Goal: Task Accomplishment & Management: Manage account settings

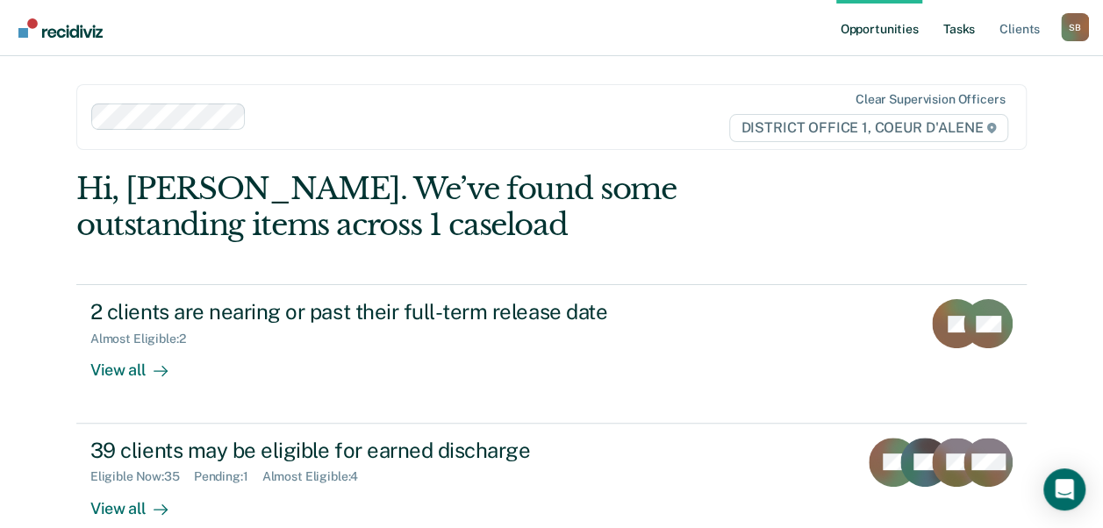
click at [966, 26] on link "Tasks" at bounding box center [959, 28] width 39 height 56
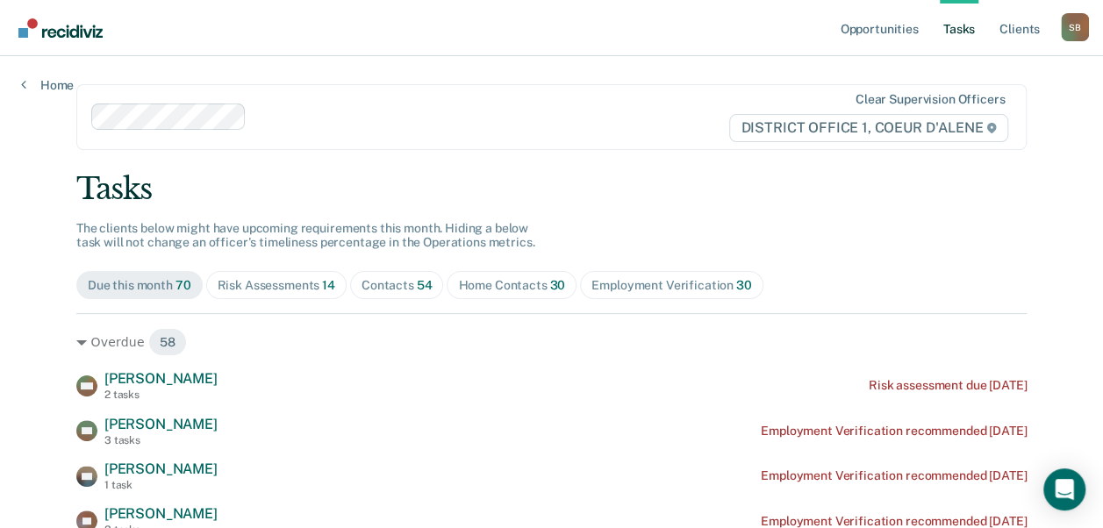
click at [386, 276] on span "Contacts 54" at bounding box center [397, 285] width 94 height 28
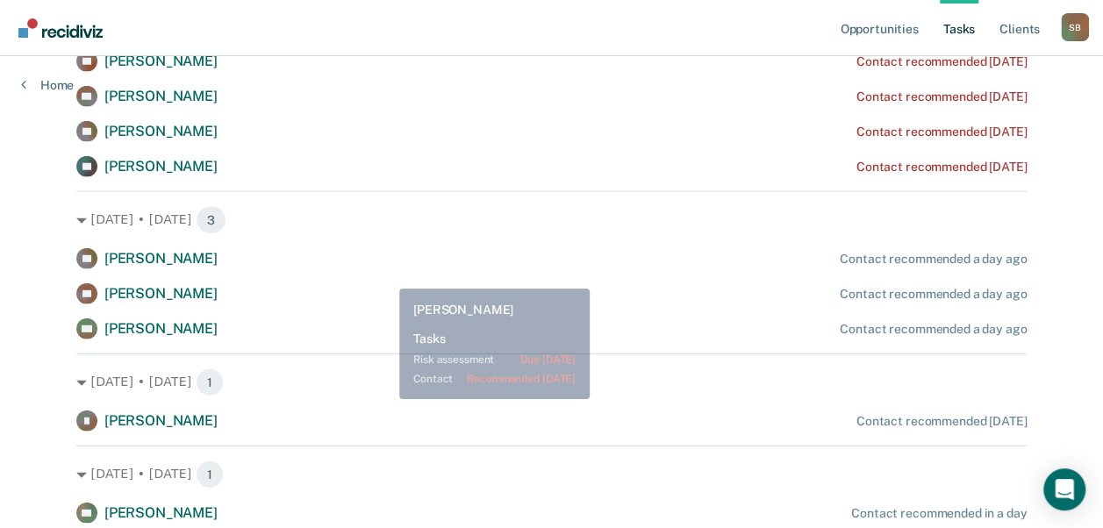
scroll to position [2321, 0]
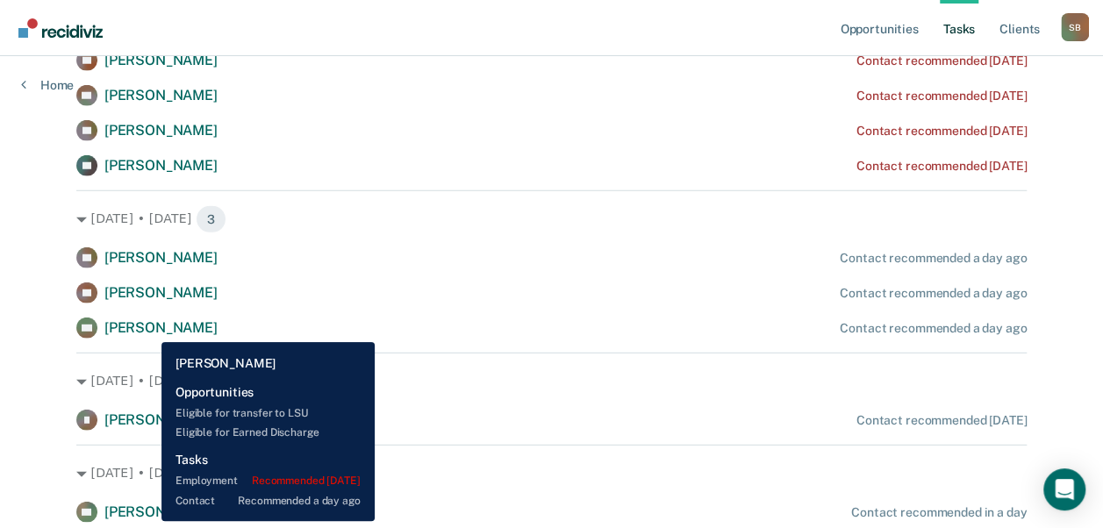
click at [148, 329] on span "[PERSON_NAME]" at bounding box center [160, 327] width 113 height 17
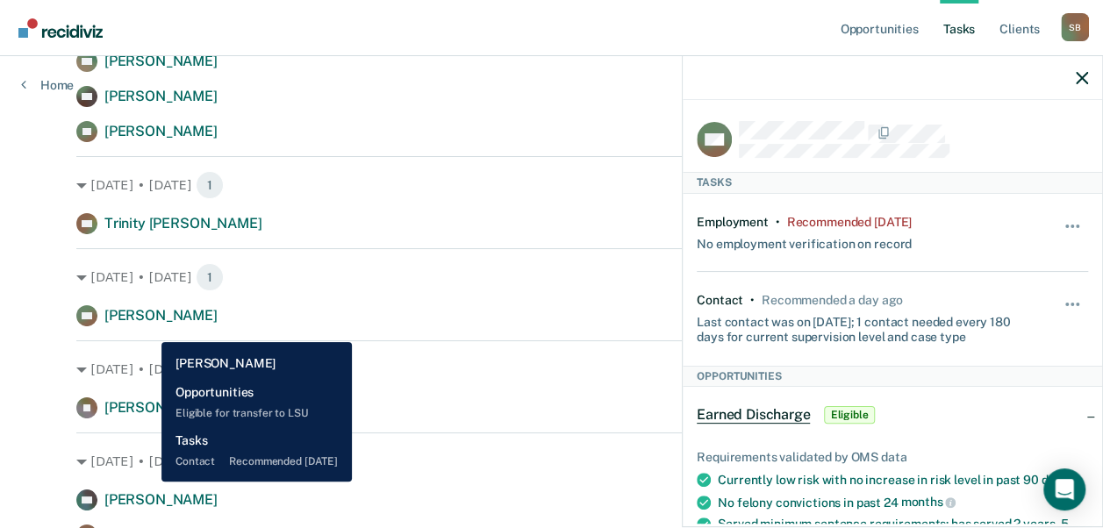
scroll to position [3275, 0]
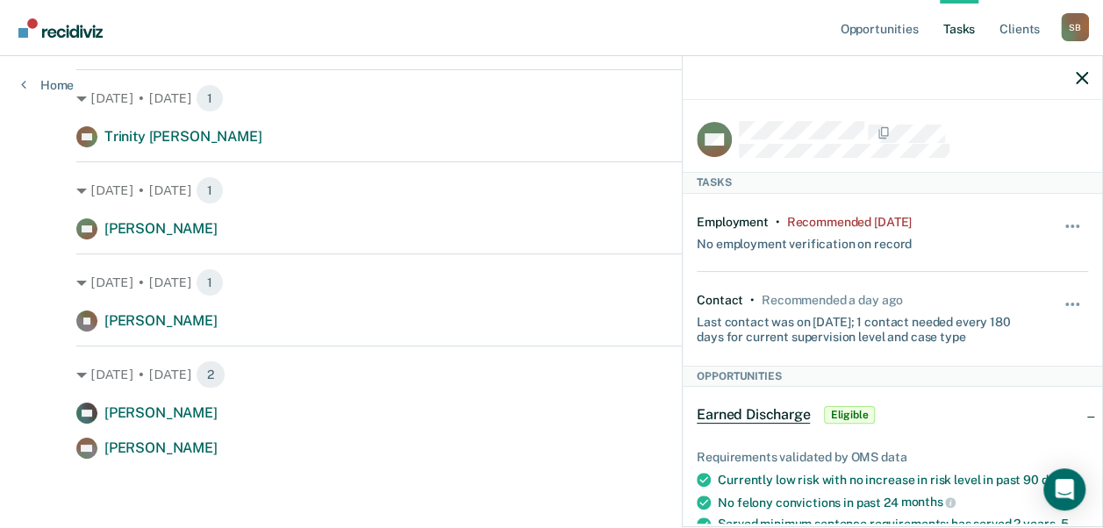
drag, startPoint x: 1084, startPoint y: 79, endPoint x: 0, endPoint y: 314, distance: 1108.8
click at [1083, 77] on icon "button" at bounding box center [1082, 78] width 12 height 12
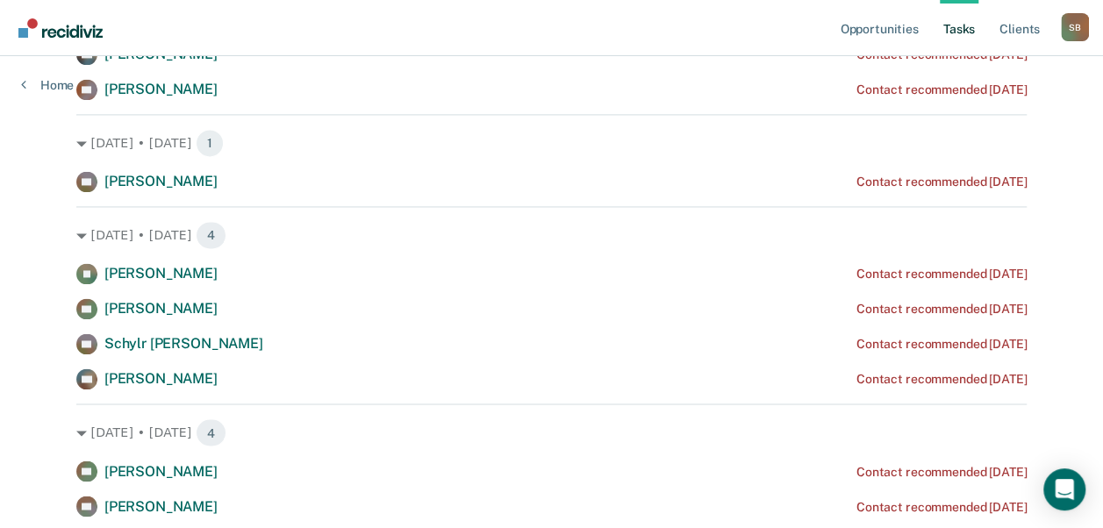
scroll to position [1248, 0]
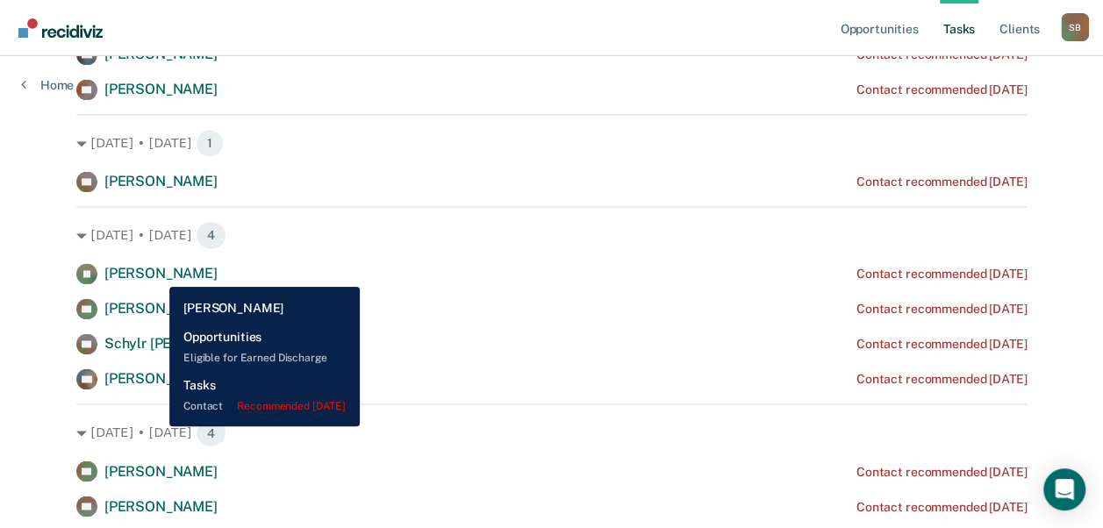
click at [156, 274] on span "[PERSON_NAME]" at bounding box center [160, 273] width 113 height 17
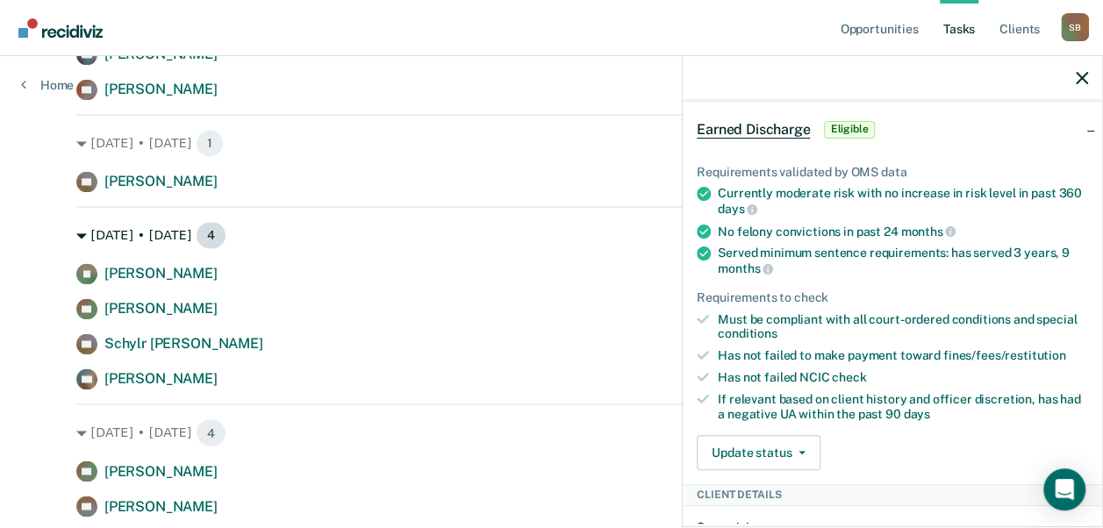
scroll to position [226, 0]
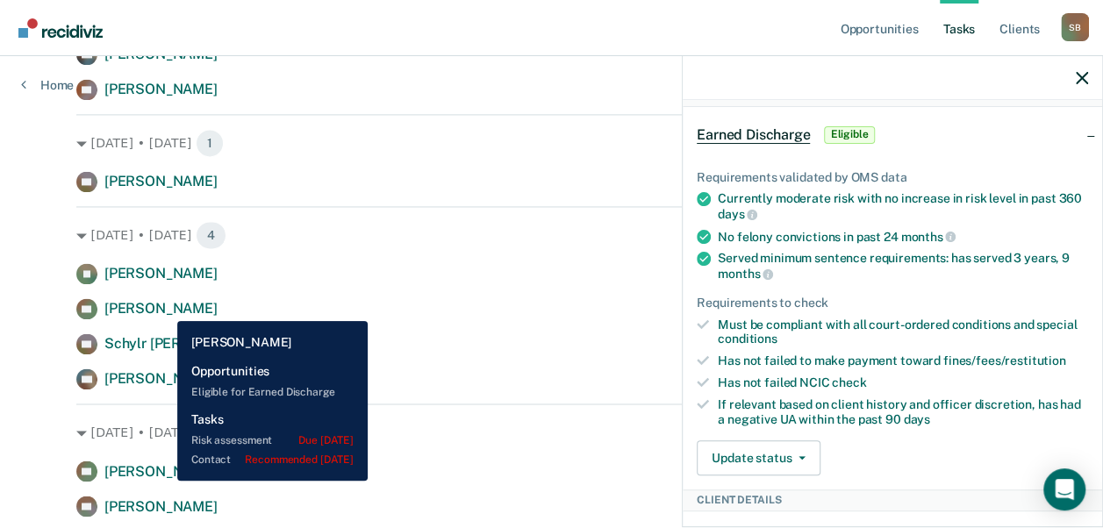
click at [165, 308] on span "[PERSON_NAME]" at bounding box center [160, 308] width 113 height 17
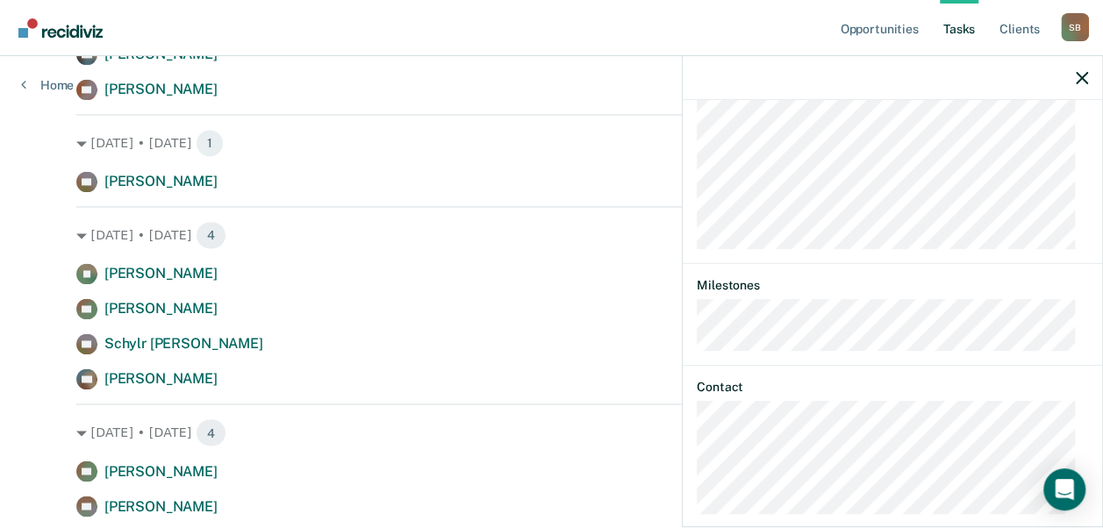
scroll to position [760, 0]
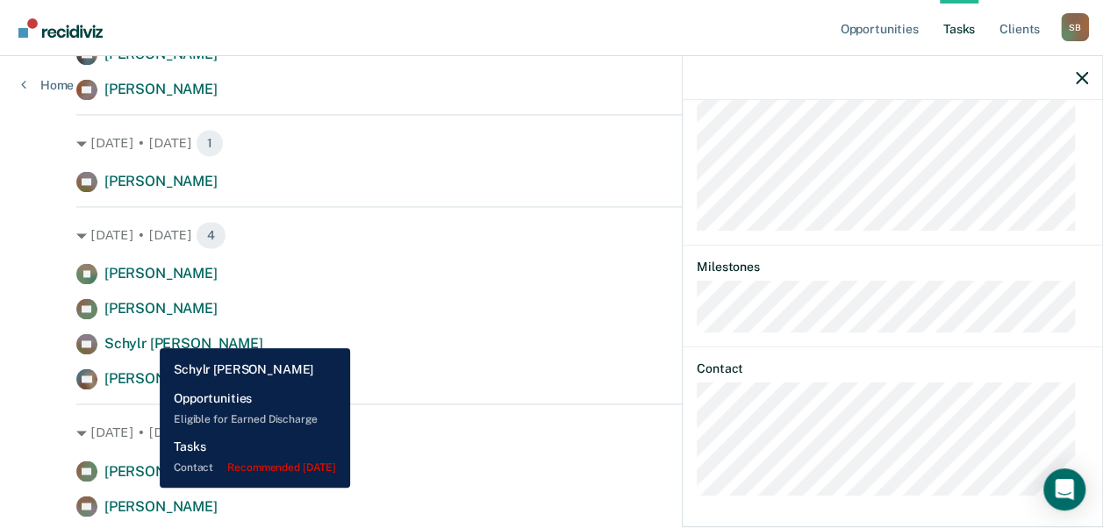
click at [147, 335] on span "Schylr [PERSON_NAME]" at bounding box center [183, 343] width 159 height 17
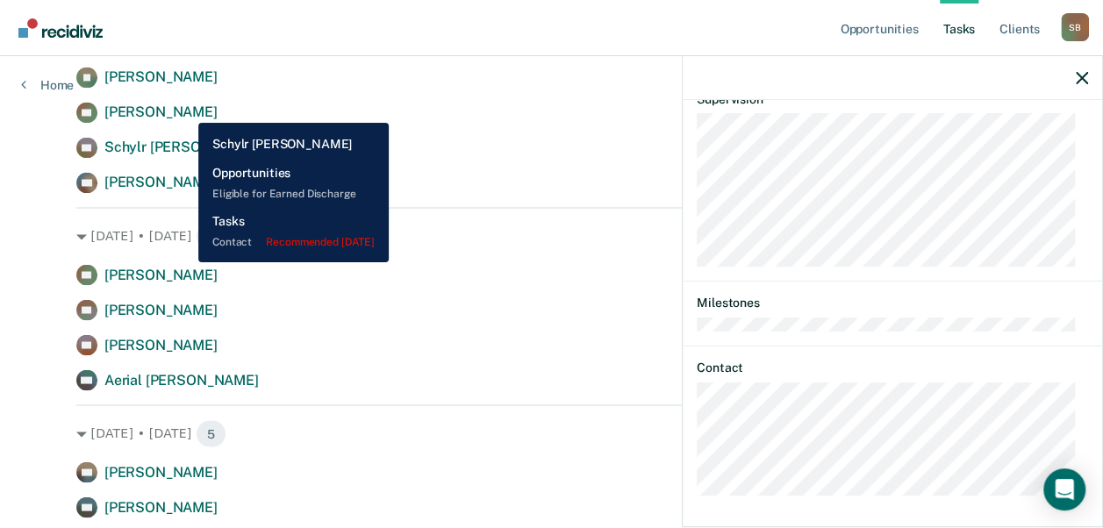
scroll to position [1442, 0]
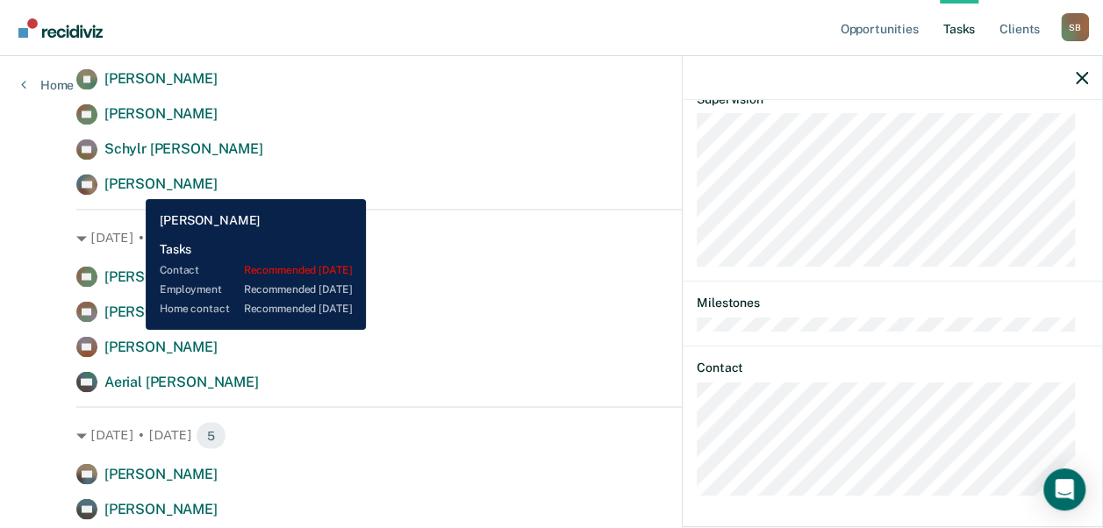
click at [132, 186] on span "[PERSON_NAME]" at bounding box center [160, 183] width 113 height 17
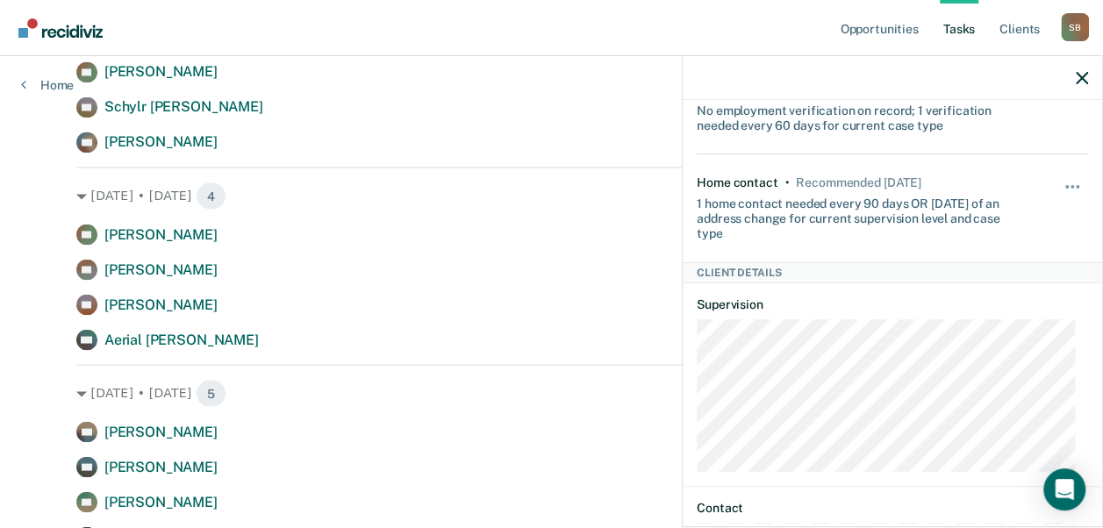
scroll to position [1499, 0]
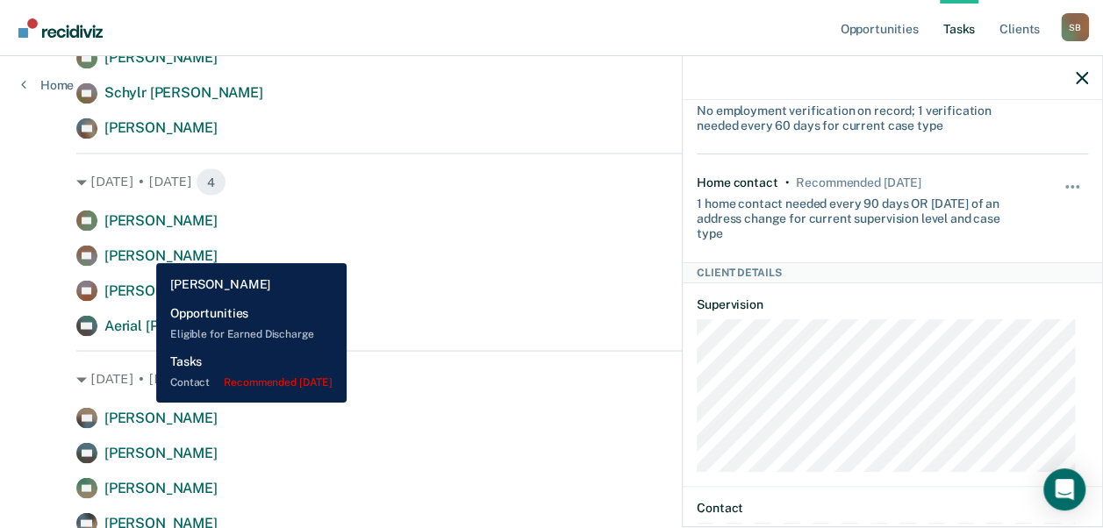
click at [143, 250] on span "[PERSON_NAME]" at bounding box center [160, 255] width 113 height 17
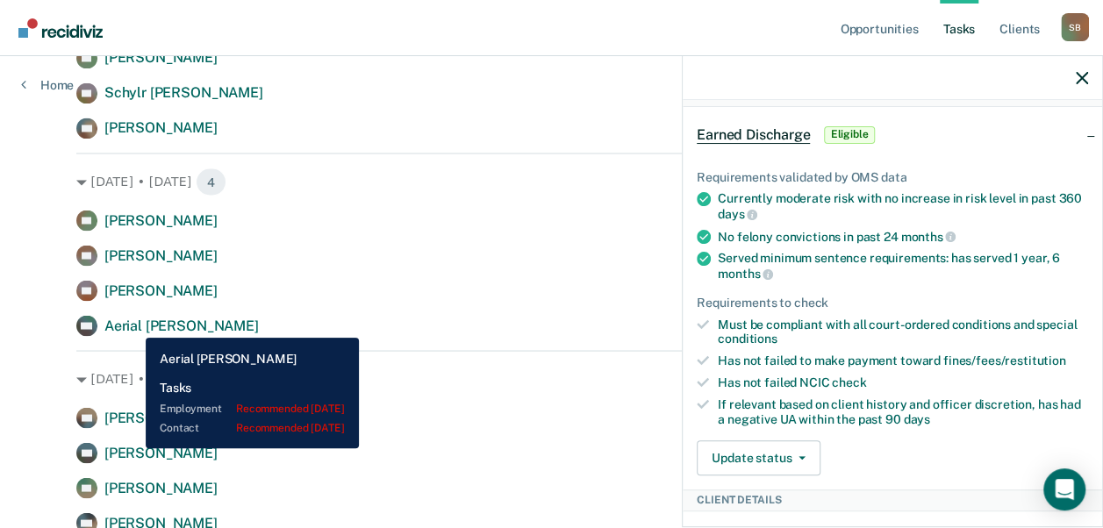
click at [132, 325] on span "Aerial [PERSON_NAME]" at bounding box center [181, 325] width 154 height 17
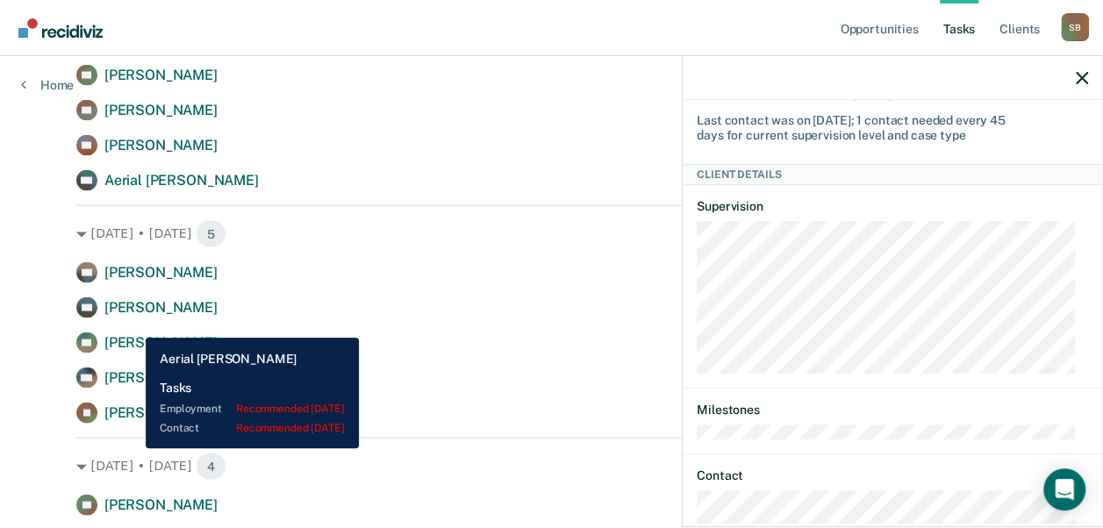
scroll to position [1650, 0]
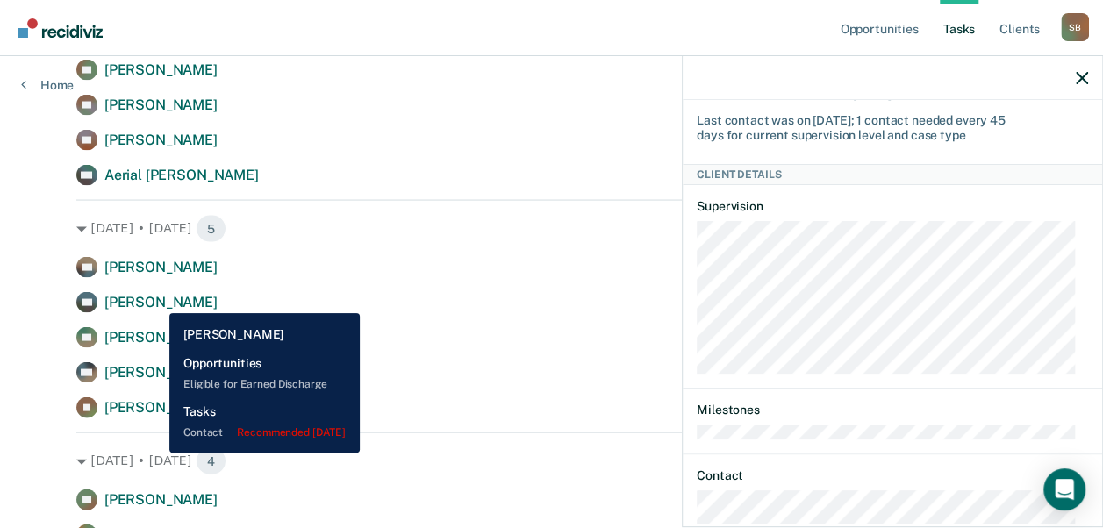
click at [156, 300] on span "[PERSON_NAME]" at bounding box center [160, 301] width 113 height 17
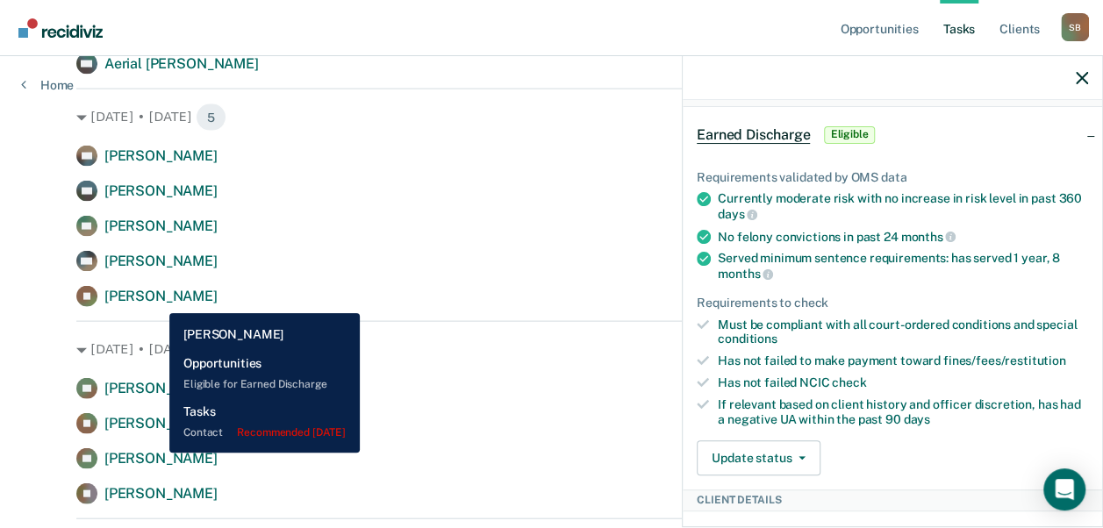
scroll to position [1762, 0]
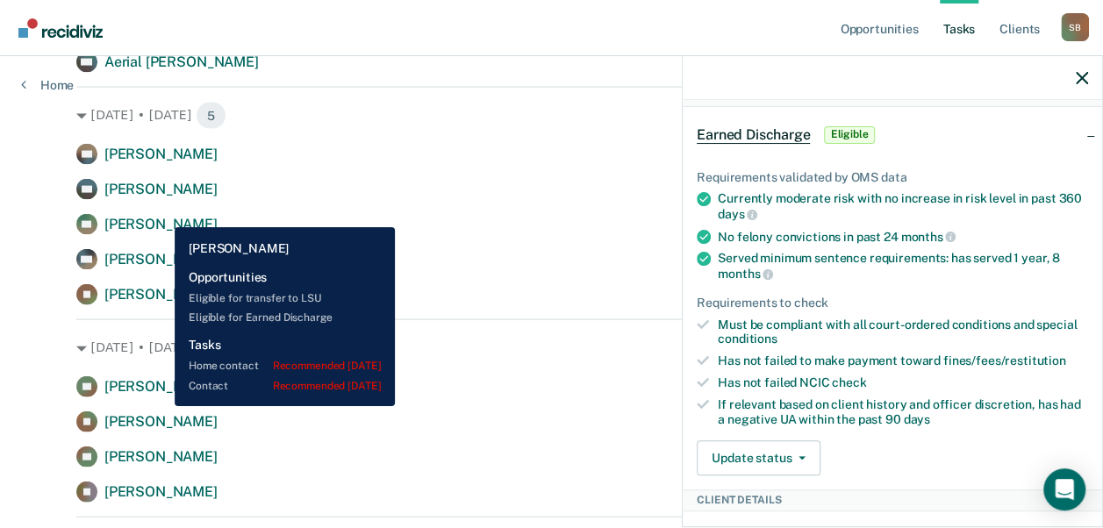
click at [161, 216] on span "[PERSON_NAME]" at bounding box center [160, 224] width 113 height 17
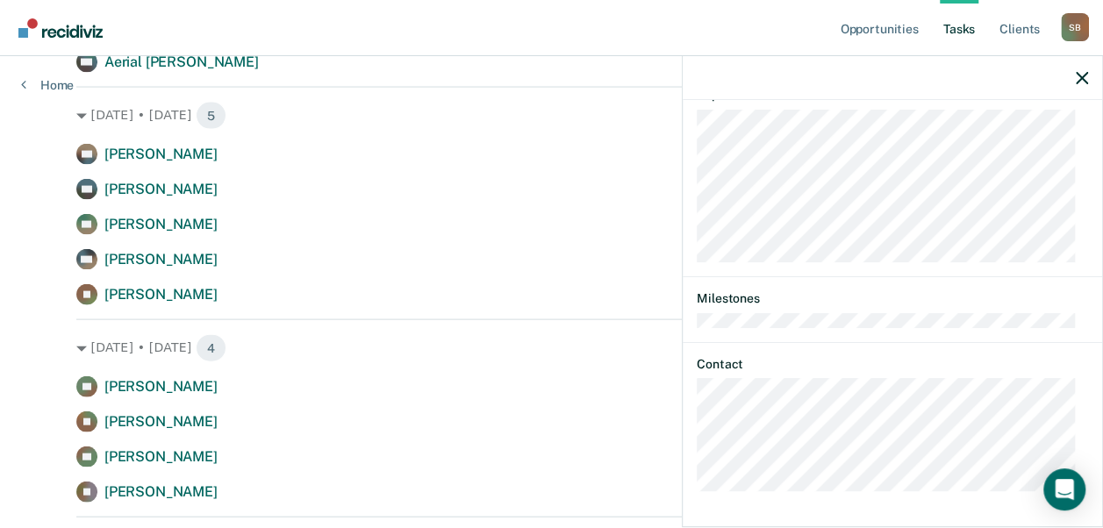
scroll to position [799, 0]
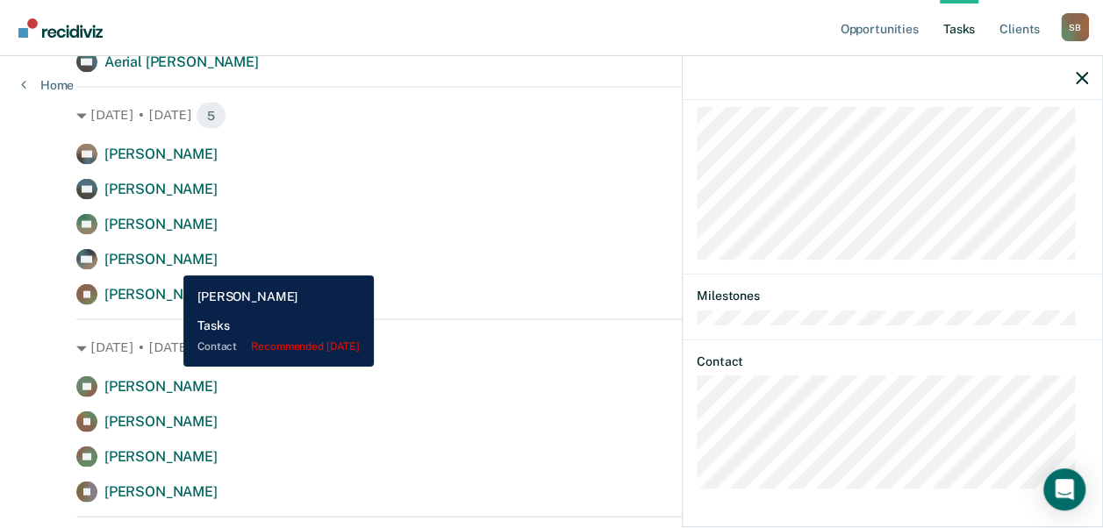
click at [170, 262] on span "[PERSON_NAME]" at bounding box center [160, 259] width 113 height 17
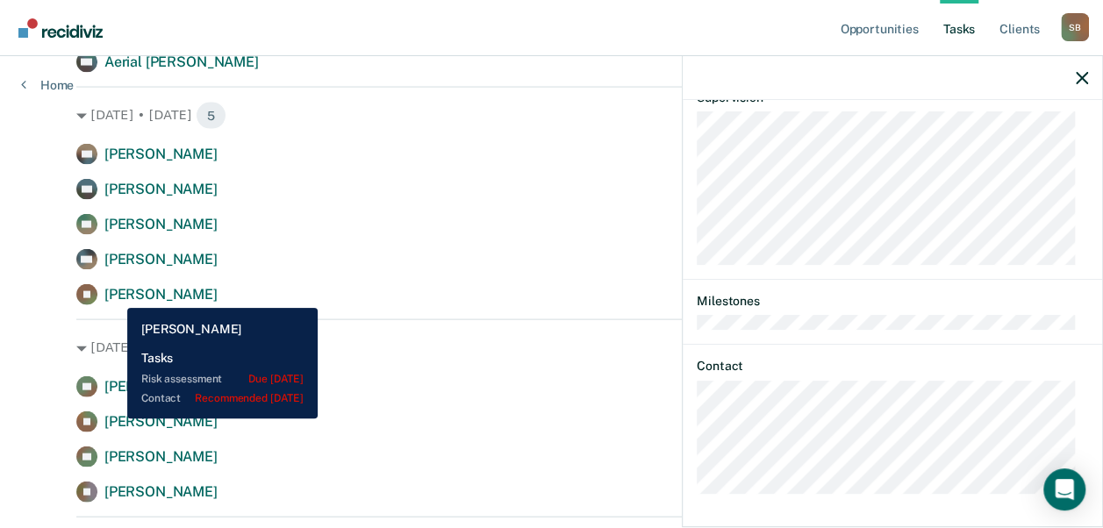
click at [114, 295] on span "[PERSON_NAME]" at bounding box center [160, 294] width 113 height 17
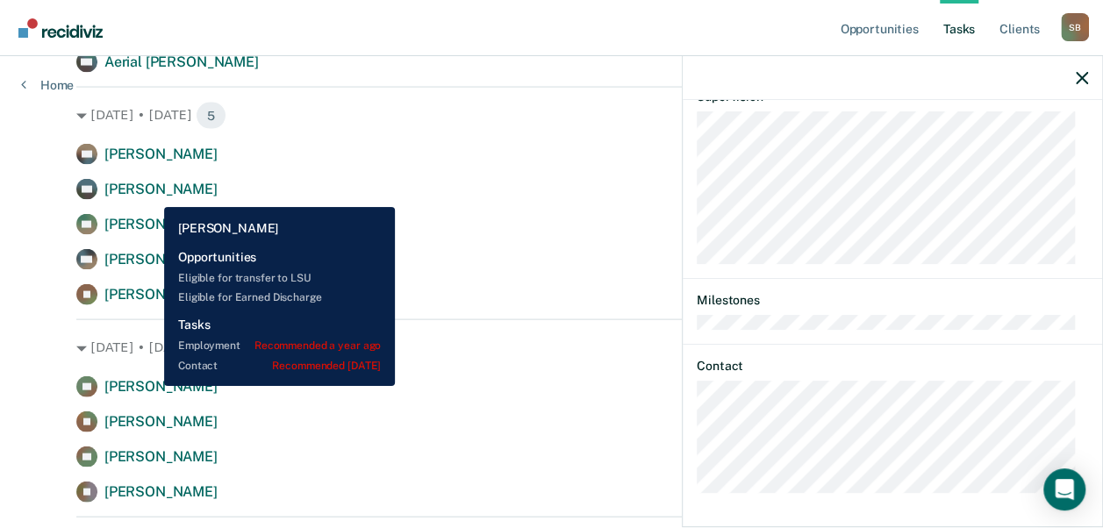
click at [151, 386] on span "[PERSON_NAME]" at bounding box center [160, 386] width 113 height 17
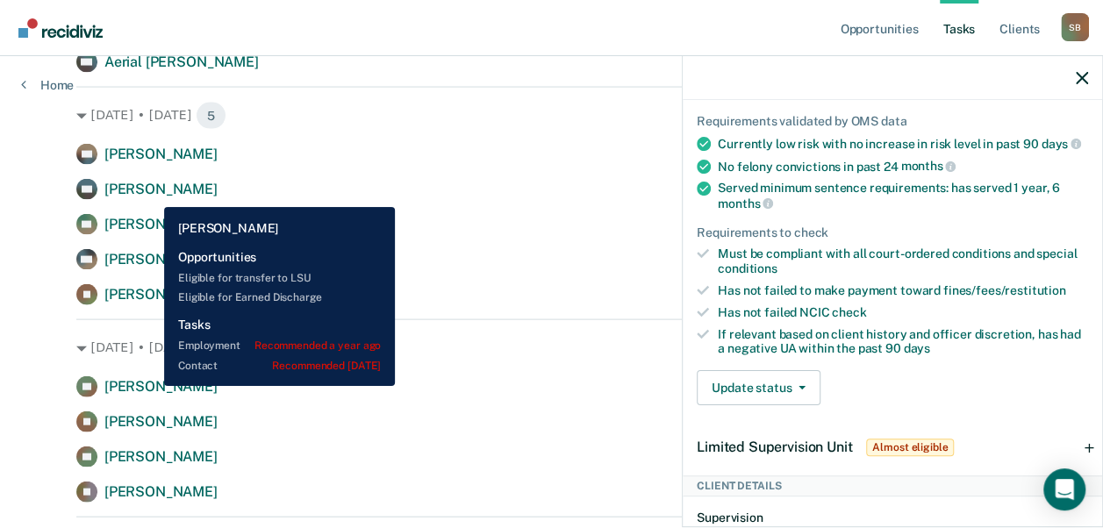
scroll to position [770, 0]
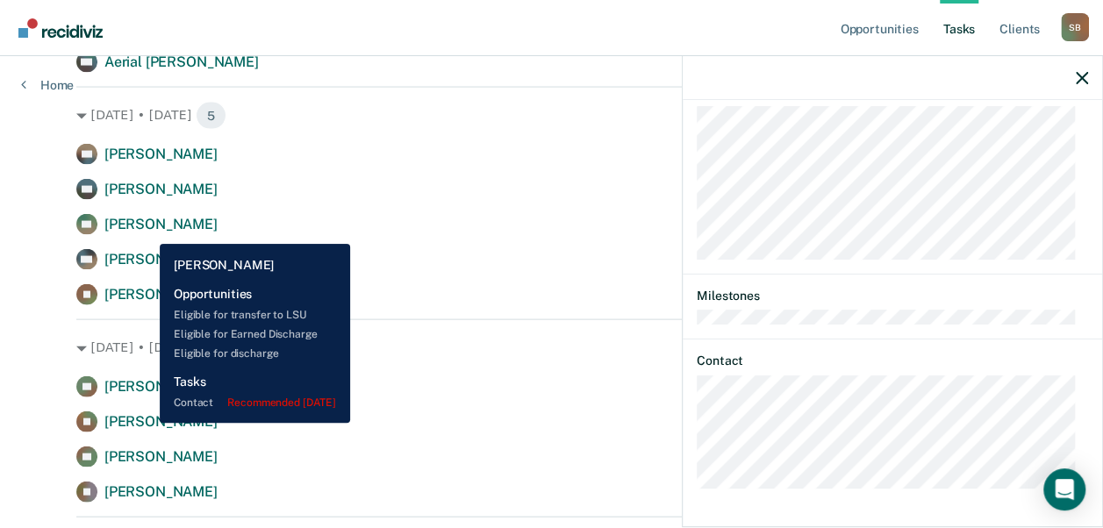
click at [147, 423] on span "[PERSON_NAME]" at bounding box center [160, 421] width 113 height 17
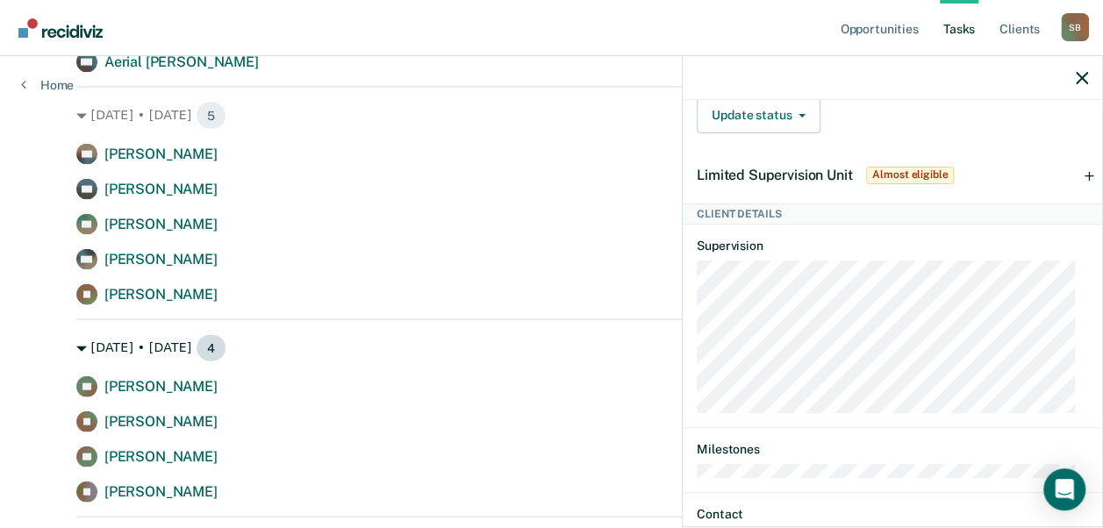
scroll to position [588, 0]
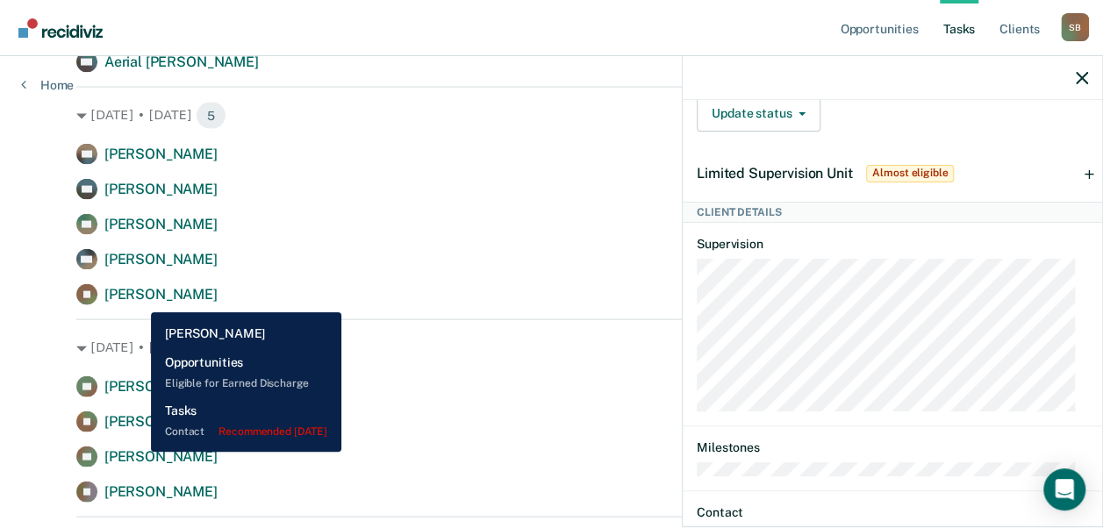
click at [138, 452] on span "[PERSON_NAME]" at bounding box center [160, 456] width 113 height 17
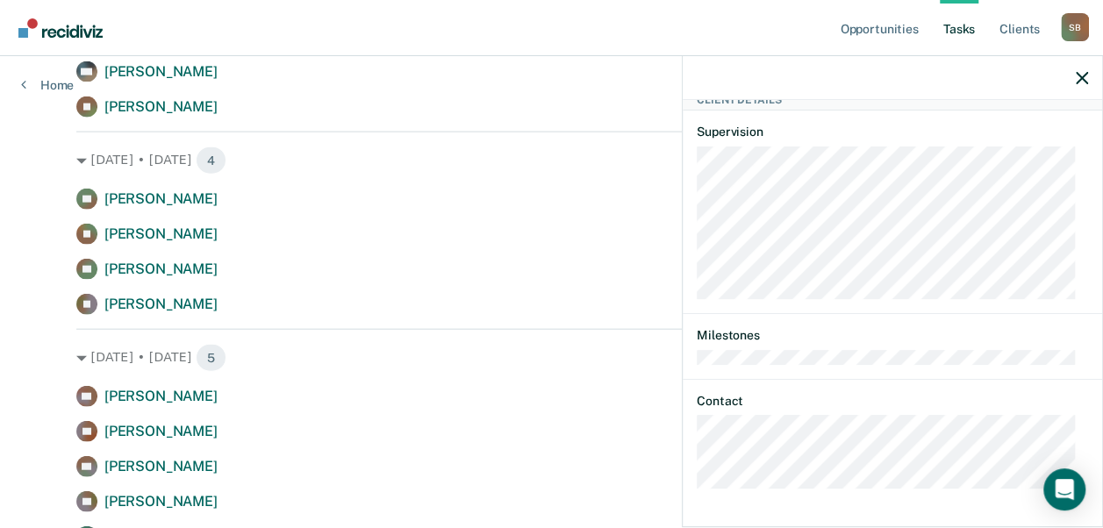
scroll to position [1950, 0]
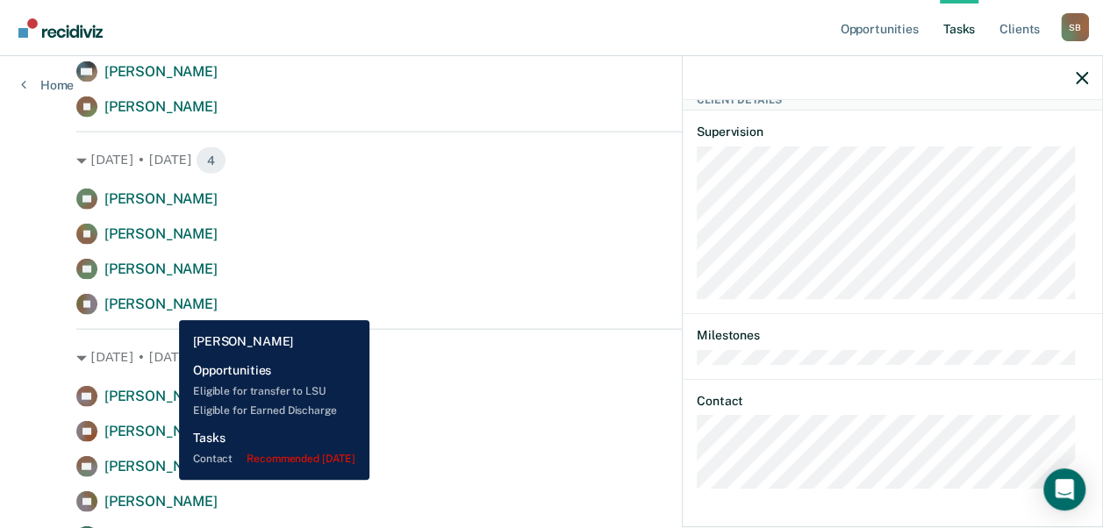
click at [166, 307] on span "[PERSON_NAME]" at bounding box center [160, 304] width 113 height 17
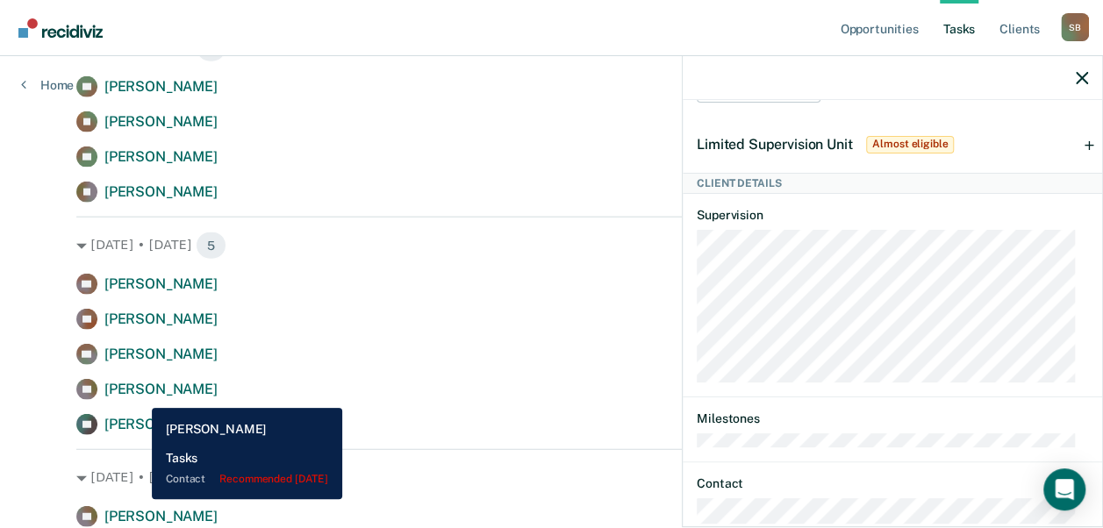
scroll to position [2062, 0]
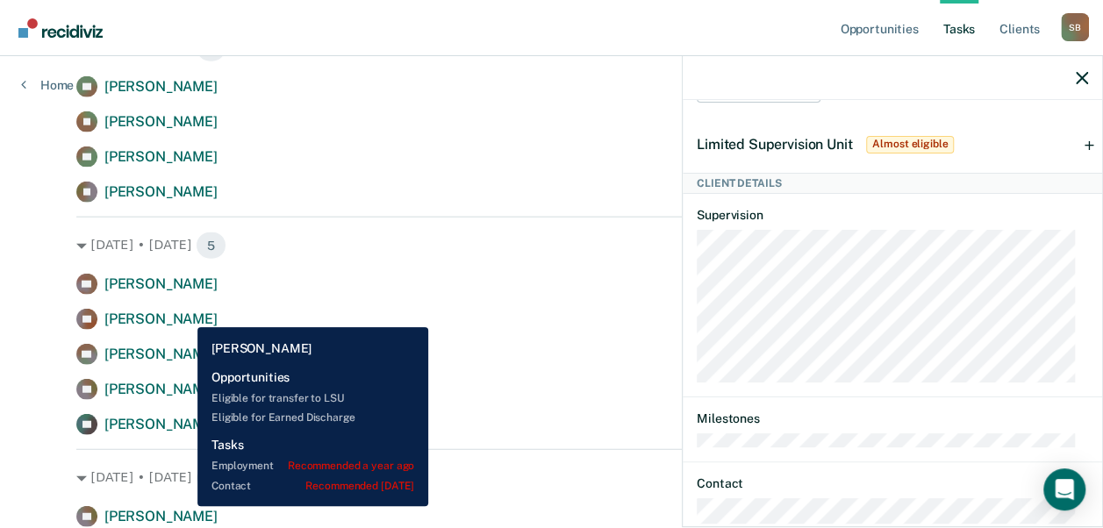
click at [184, 314] on span "[PERSON_NAME]" at bounding box center [160, 319] width 113 height 17
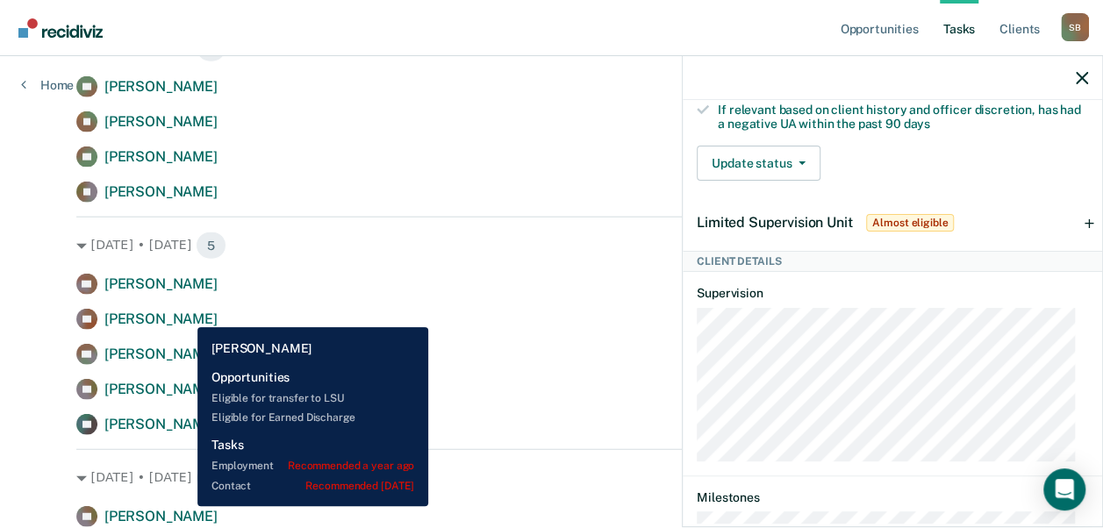
scroll to position [639, 0]
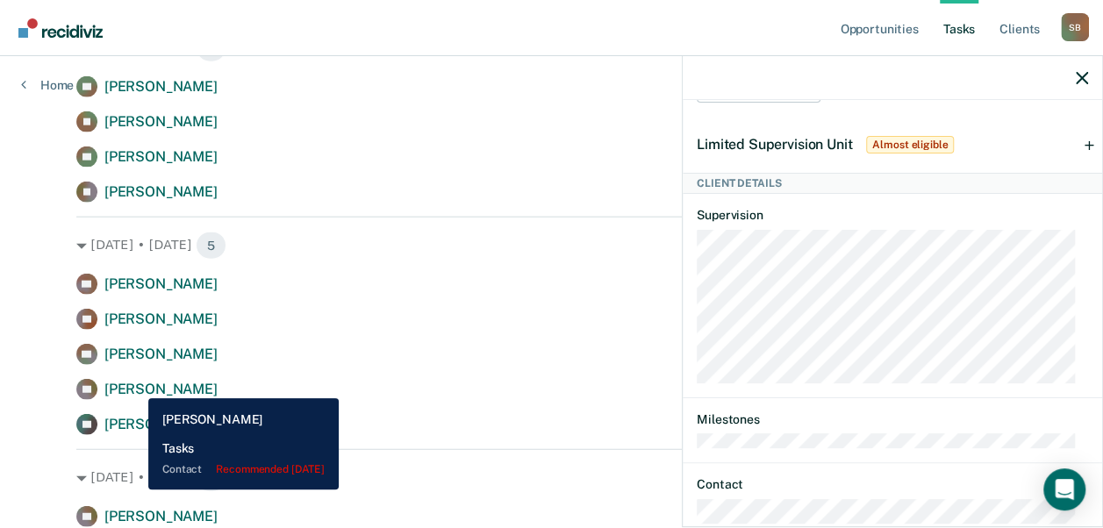
click at [135, 385] on span "[PERSON_NAME]" at bounding box center [160, 389] width 113 height 17
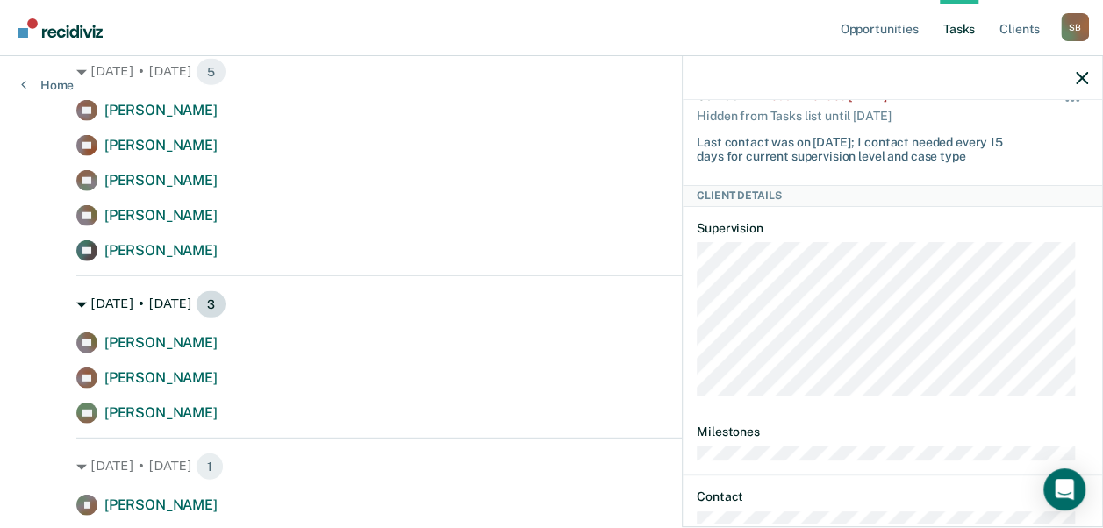
scroll to position [2246, 0]
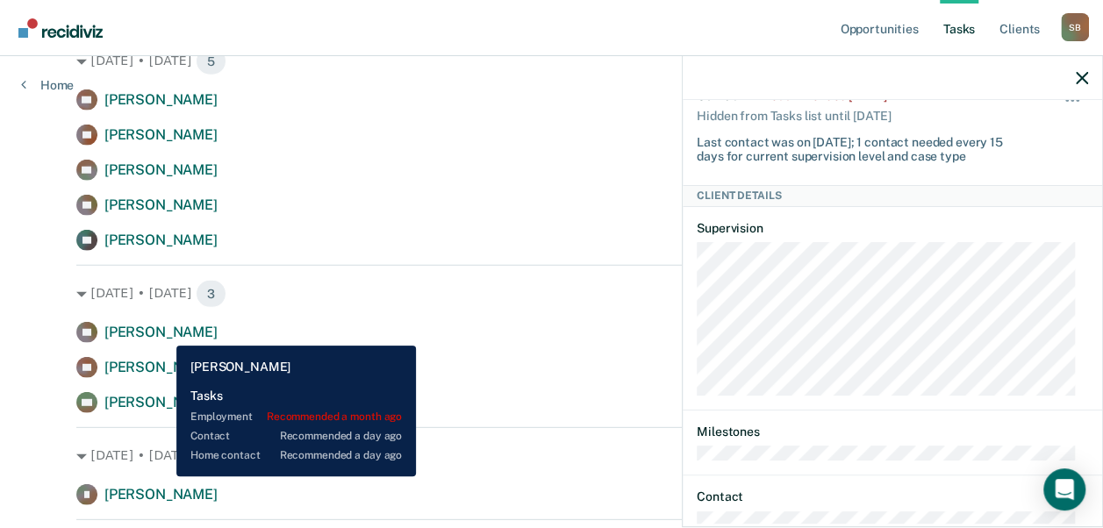
click at [163, 333] on span "[PERSON_NAME]" at bounding box center [160, 332] width 113 height 17
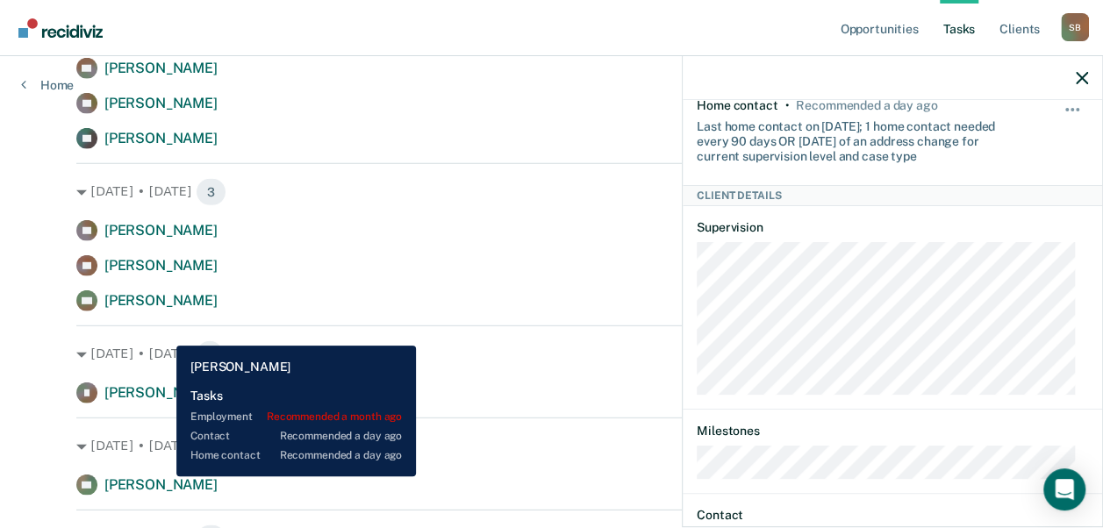
scroll to position [2350, 0]
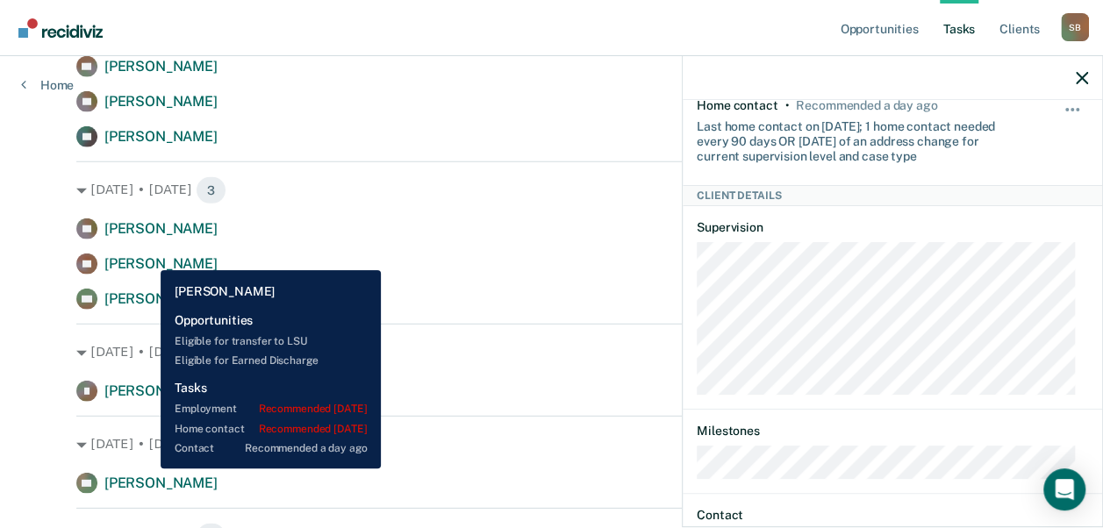
click at [147, 257] on span "[PERSON_NAME]" at bounding box center [160, 263] width 113 height 17
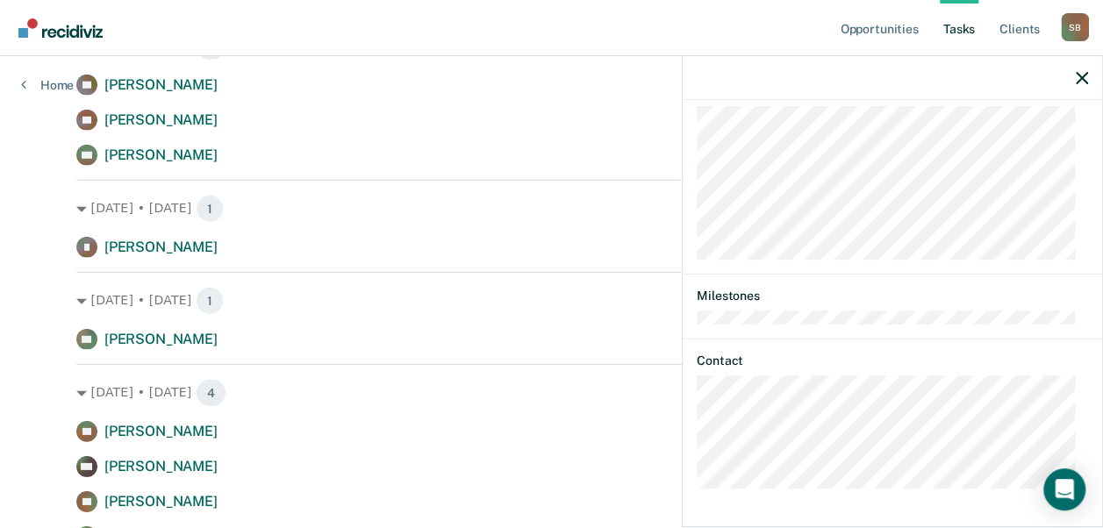
scroll to position [2495, 0]
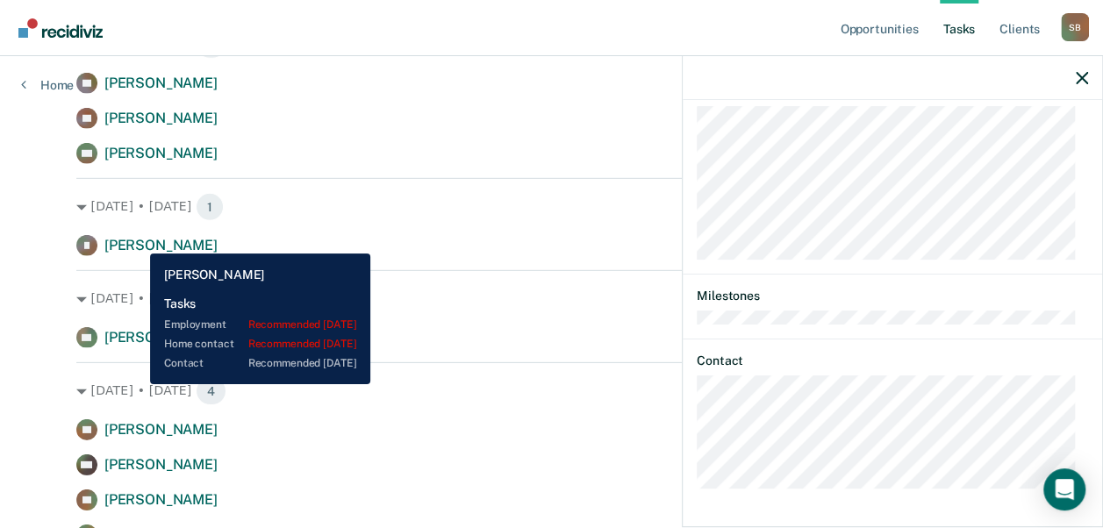
click at [137, 240] on span "[PERSON_NAME]" at bounding box center [160, 245] width 113 height 17
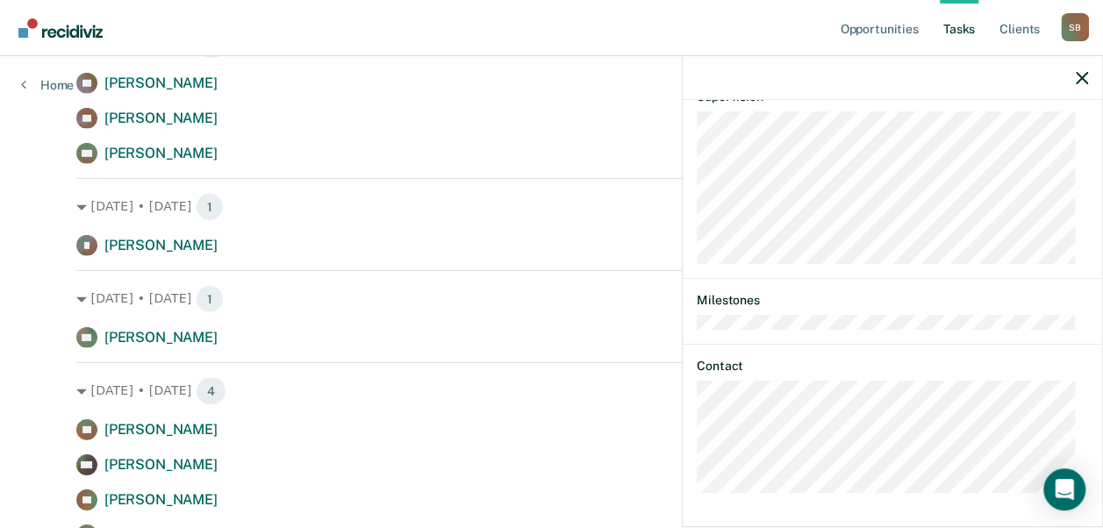
click at [1086, 78] on icon "button" at bounding box center [1082, 78] width 12 height 12
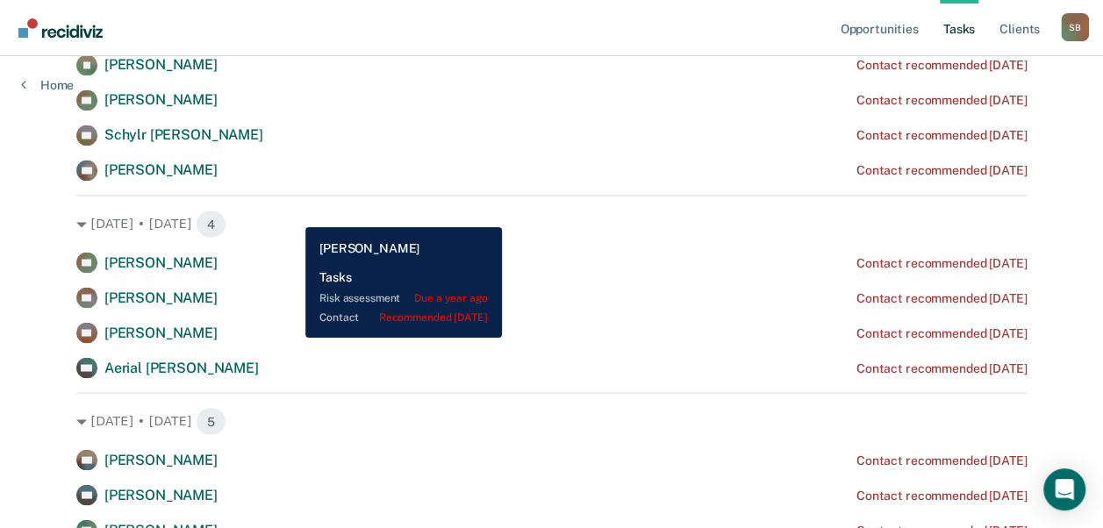
scroll to position [1455, 0]
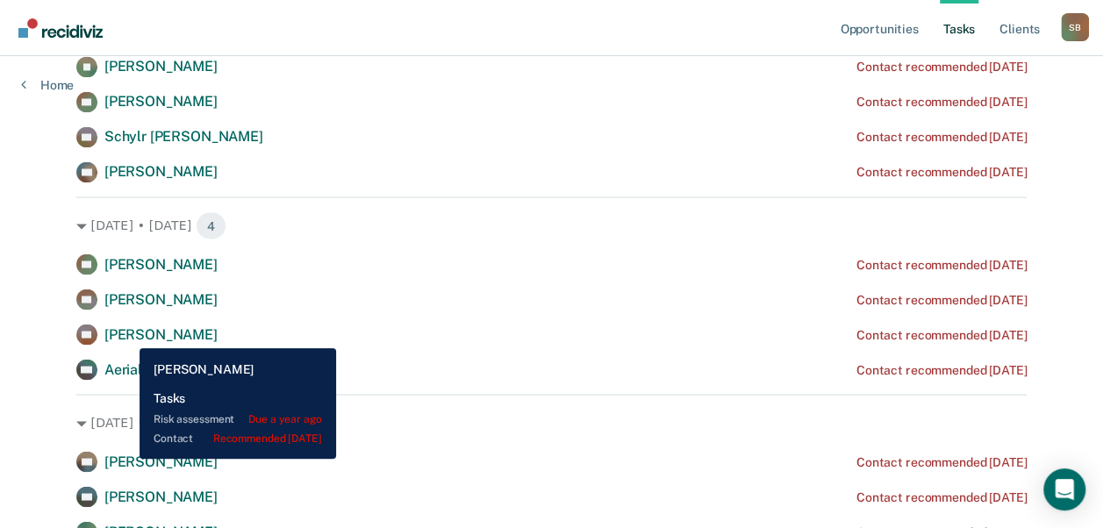
click at [126, 335] on span "[PERSON_NAME]" at bounding box center [160, 334] width 113 height 17
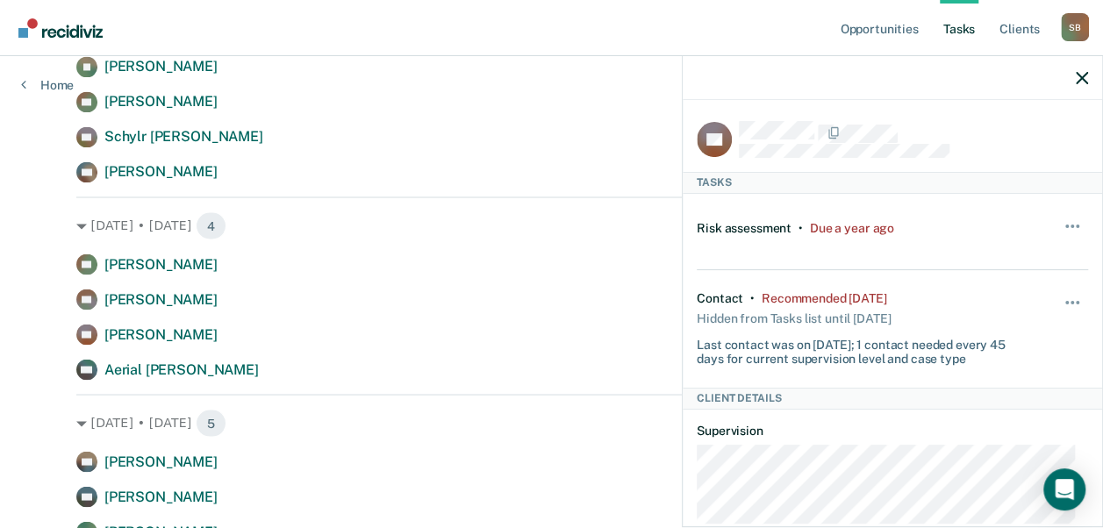
scroll to position [333, 0]
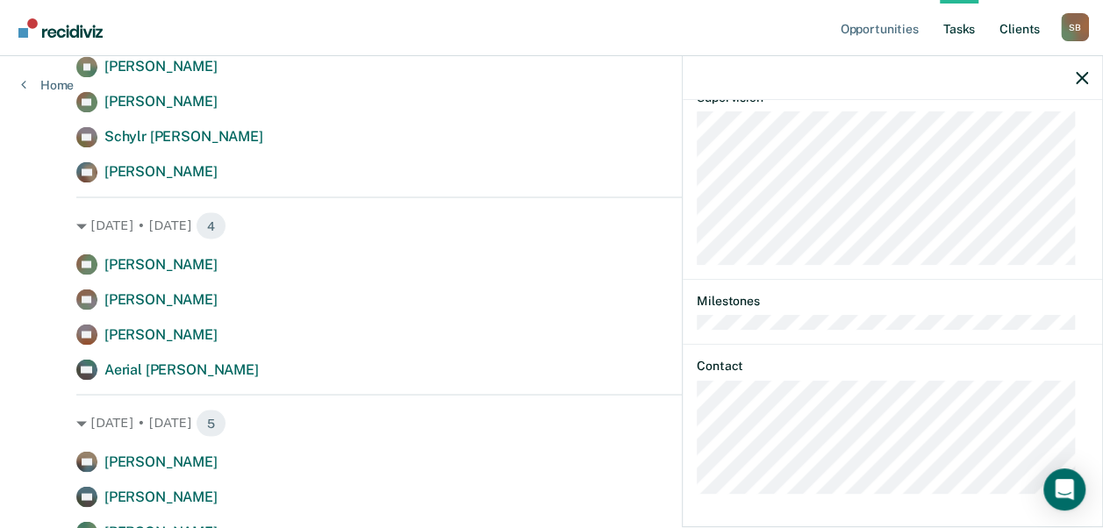
click at [1027, 30] on link "Client s" at bounding box center [1019, 28] width 47 height 56
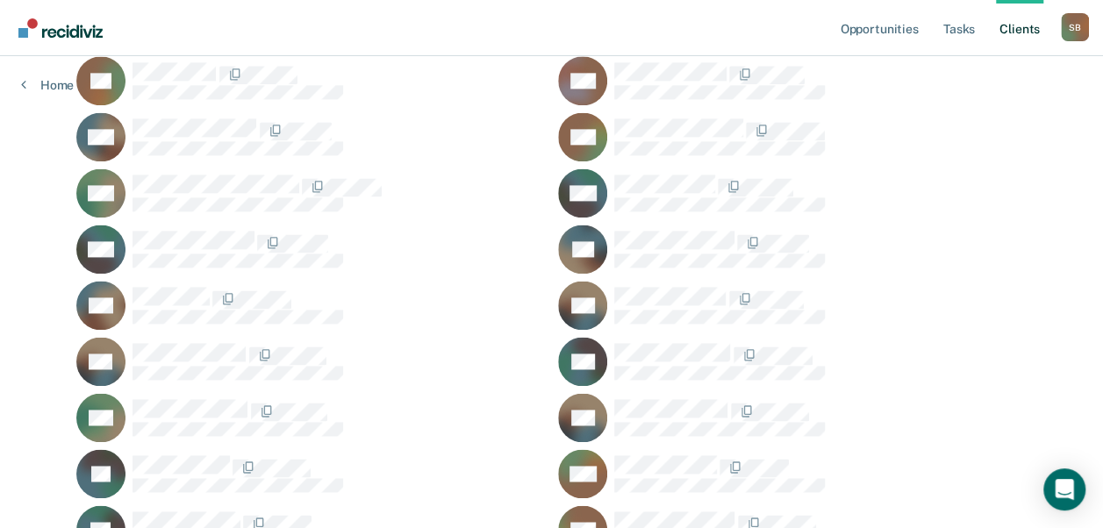
scroll to position [1130, 0]
